Goal: Subscribe to service/newsletter

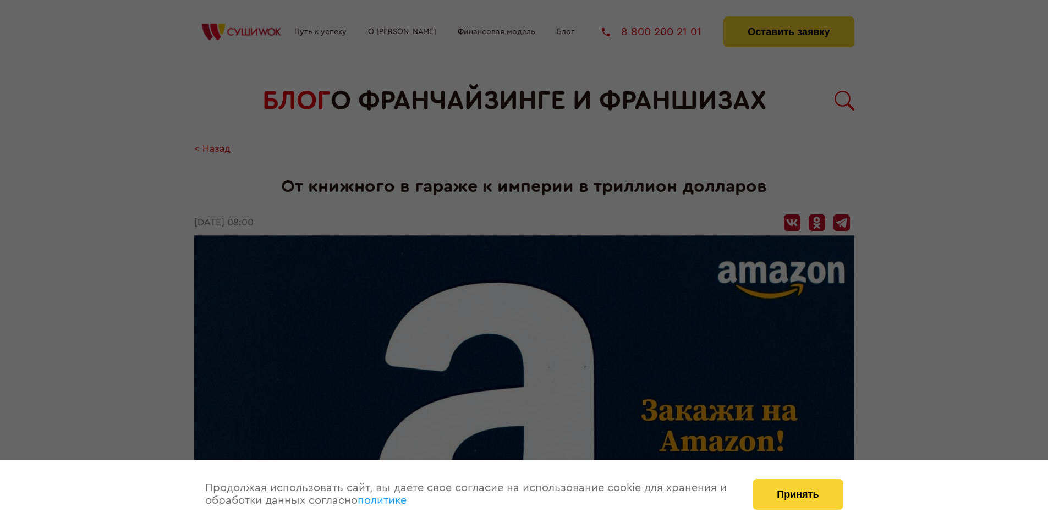
scroll to position [2080, 0]
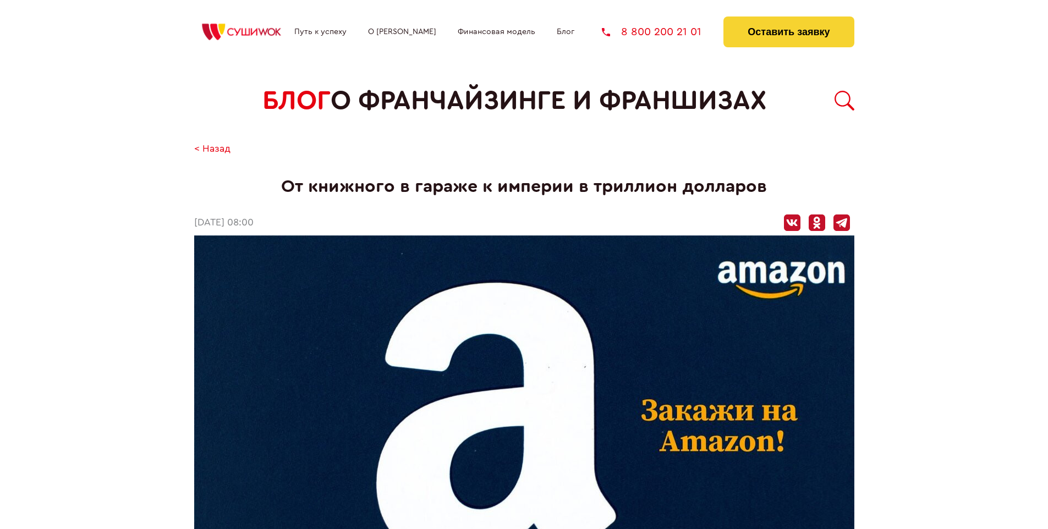
scroll to position [2080, 0]
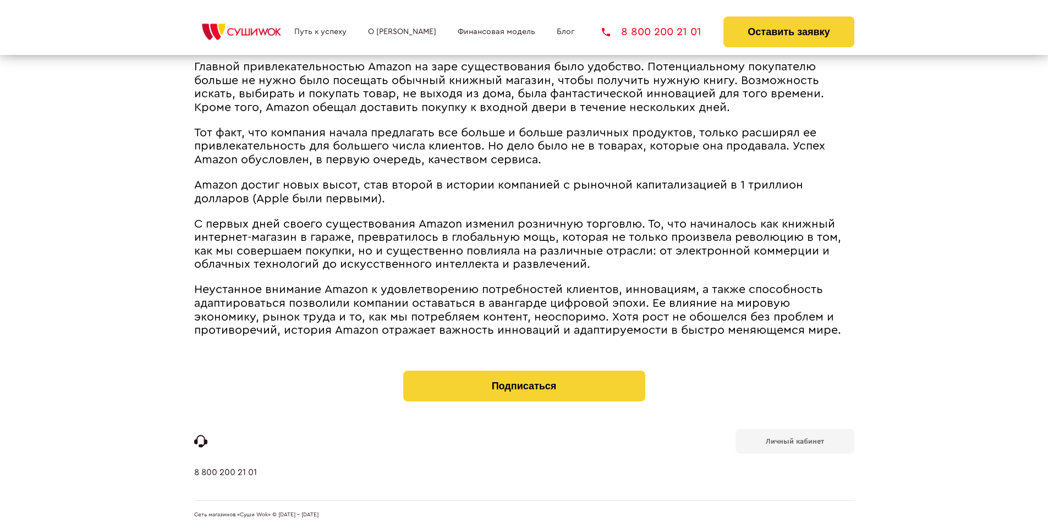
click at [794, 440] on b "Личный кабинет" at bounding box center [794, 441] width 58 height 7
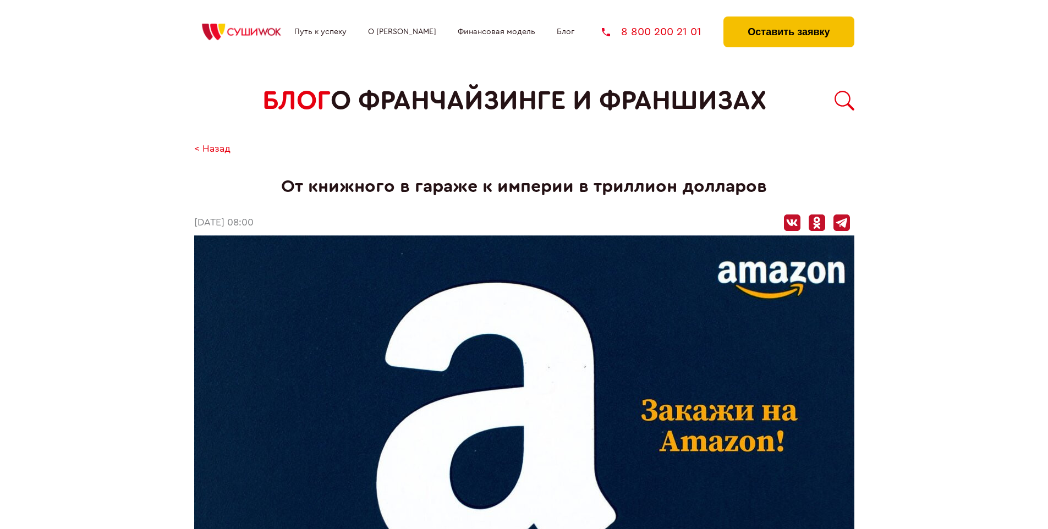
click at [788, 19] on button "Оставить заявку" at bounding box center [788, 31] width 130 height 31
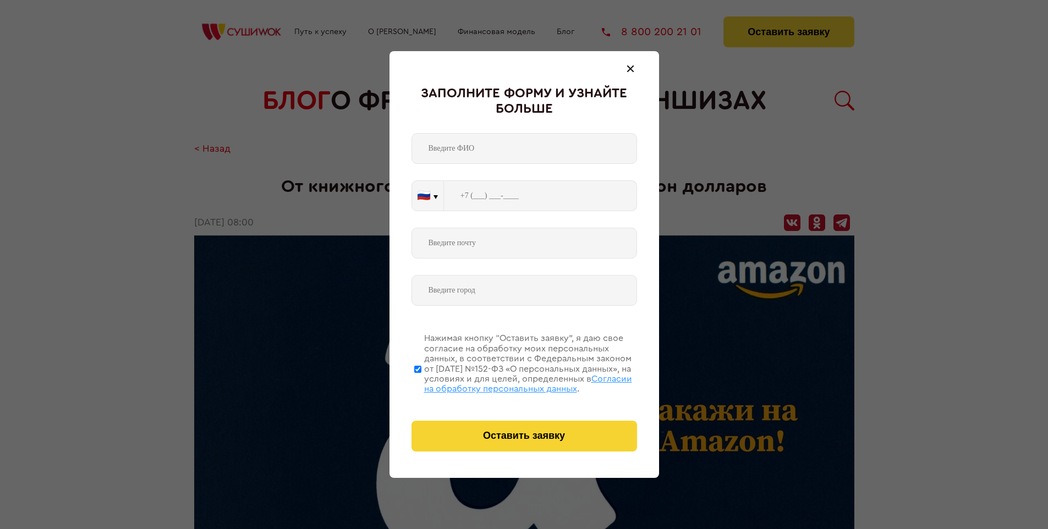
click at [510, 382] on span "Согласии на обработку персональных данных" at bounding box center [528, 383] width 208 height 19
click at [421, 382] on input "Нажимая кнопку “Оставить заявку”, я даю свое согласие на обработку моих персона…" at bounding box center [417, 369] width 7 height 88
checkbox input "false"
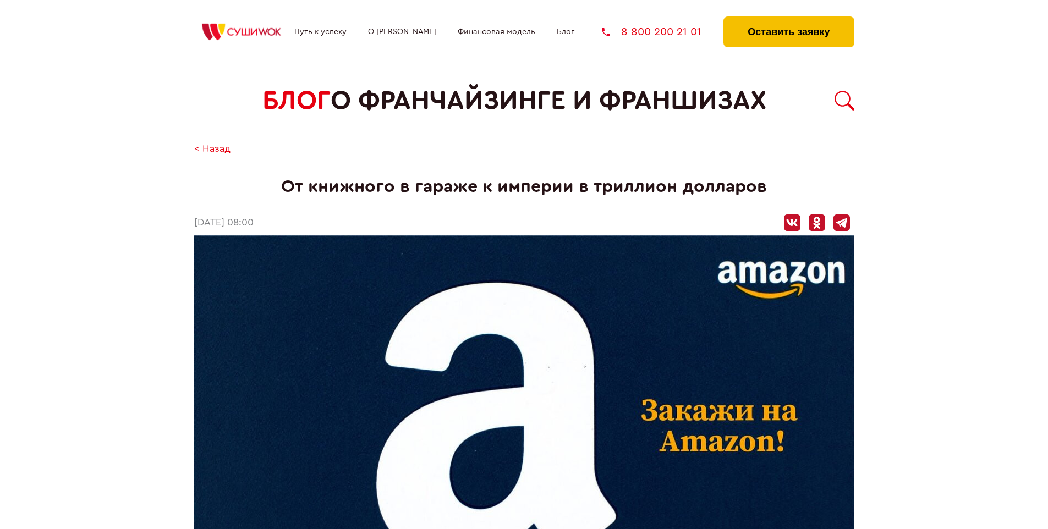
click at [788, 19] on button "Оставить заявку" at bounding box center [788, 31] width 130 height 31
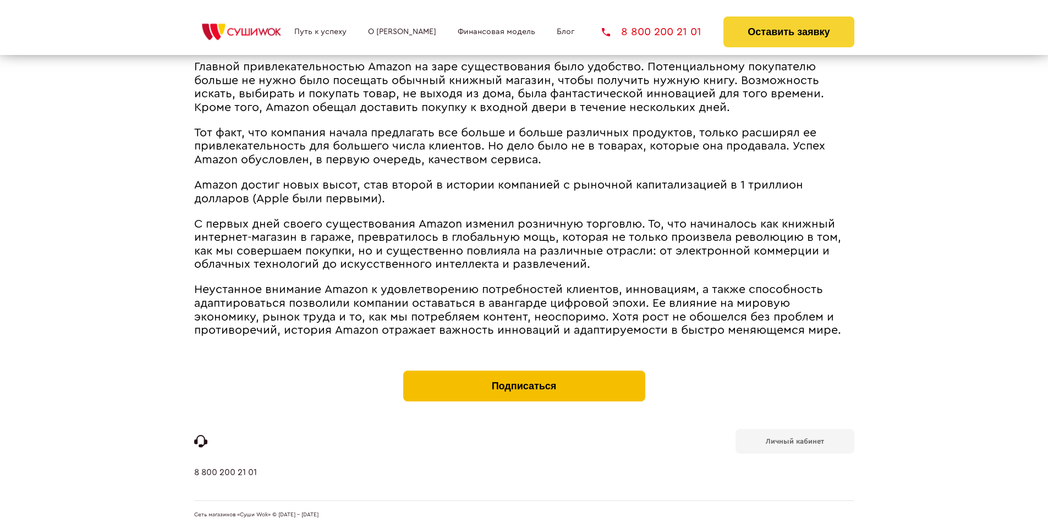
click at [524, 373] on button "Подписаться" at bounding box center [524, 386] width 242 height 31
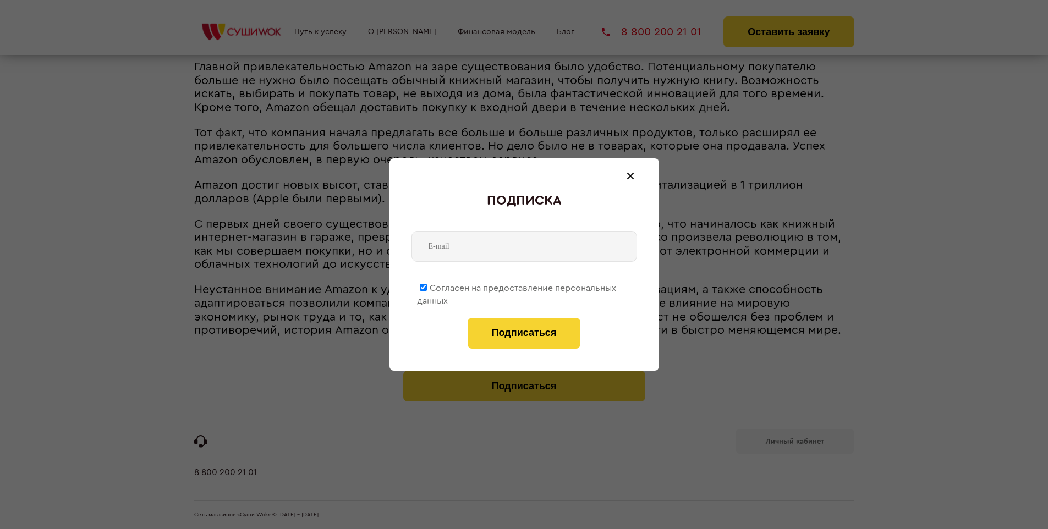
click at [517, 286] on span "Согласен на предоставление персональных данных" at bounding box center [516, 294] width 199 height 21
click at [427, 286] on input "Согласен на предоставление персональных данных" at bounding box center [423, 287] width 7 height 7
checkbox input "false"
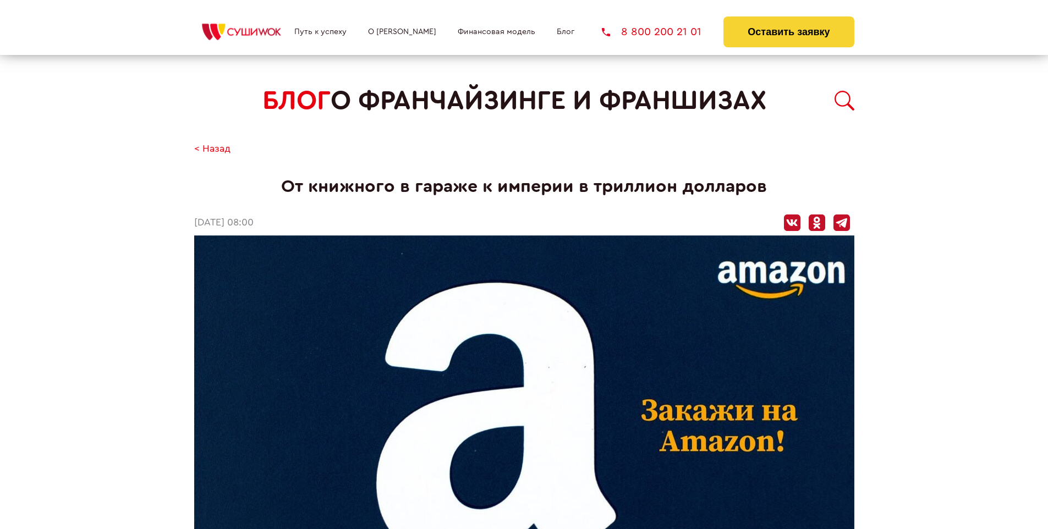
scroll to position [2080, 0]
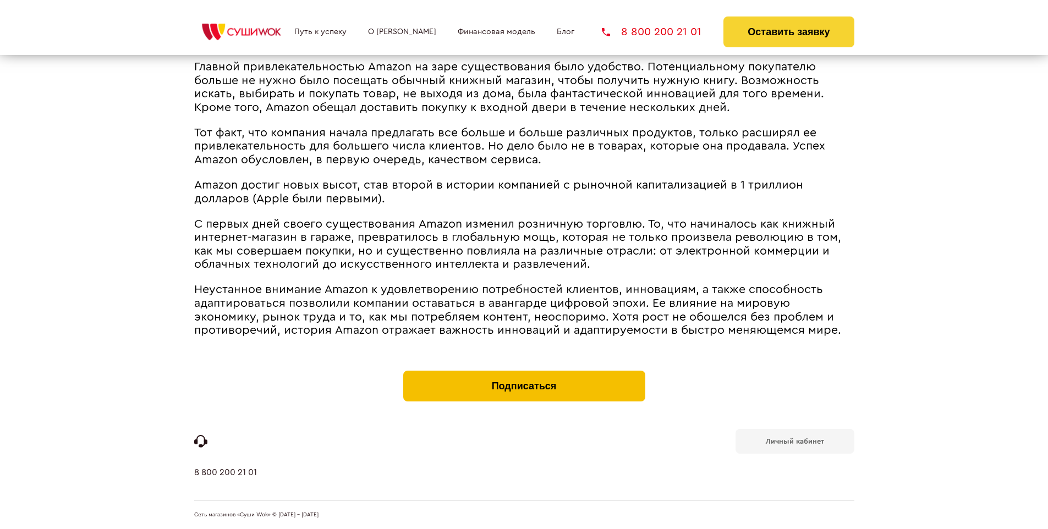
click at [524, 373] on button "Подписаться" at bounding box center [524, 386] width 242 height 31
